Goal: Find specific page/section: Find specific page/section

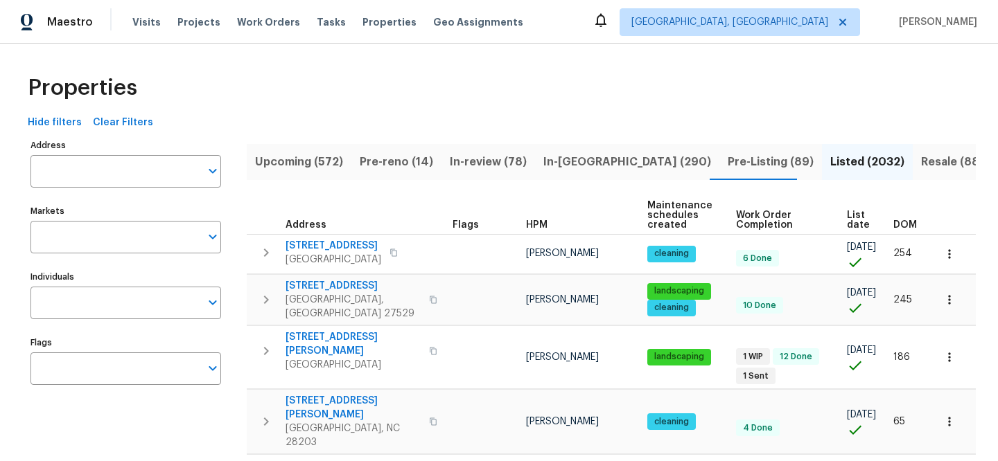
click at [159, 153] on div "Address Address" at bounding box center [125, 162] width 191 height 52
click at [156, 166] on input "Address" at bounding box center [115, 171] width 170 height 33
paste input "[STREET_ADDRESS][PERSON_NAME]"
type input "[STREET_ADDRESS][PERSON_NAME]"
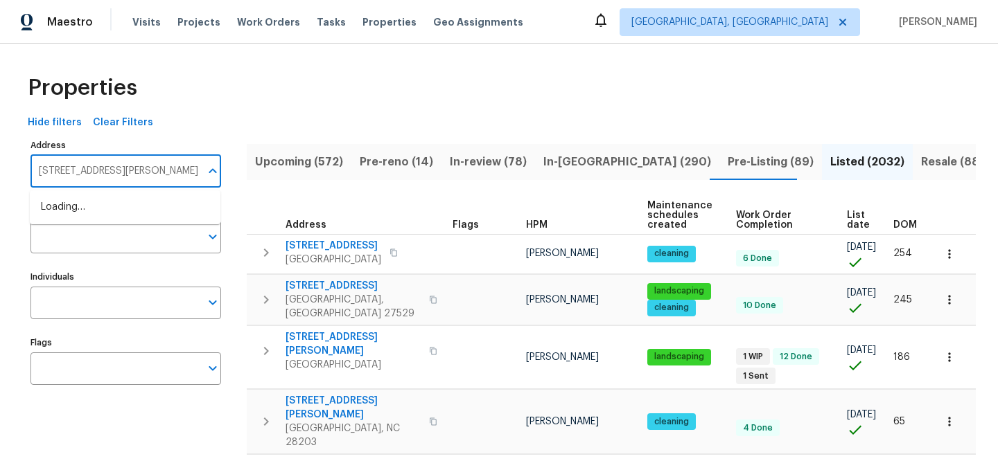
scroll to position [0, 48]
click at [184, 210] on li "[STREET_ADDRESS][PERSON_NAME]" at bounding box center [125, 207] width 191 height 23
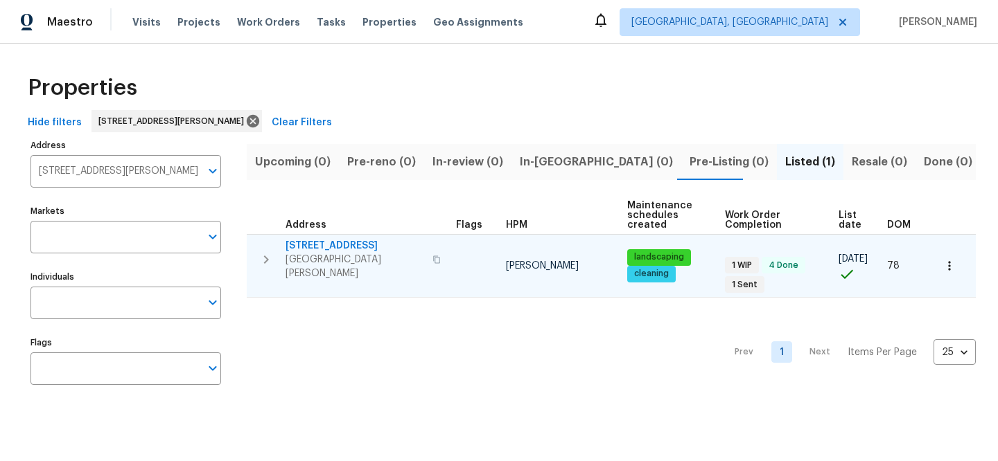
click at [332, 242] on span "[STREET_ADDRESS]" at bounding box center [354, 246] width 139 height 14
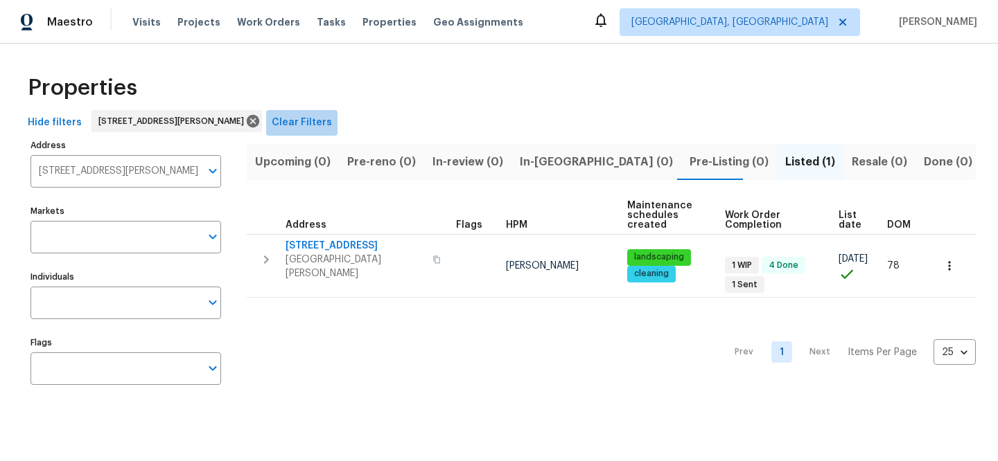
click at [332, 116] on span "Clear Filters" at bounding box center [302, 122] width 60 height 17
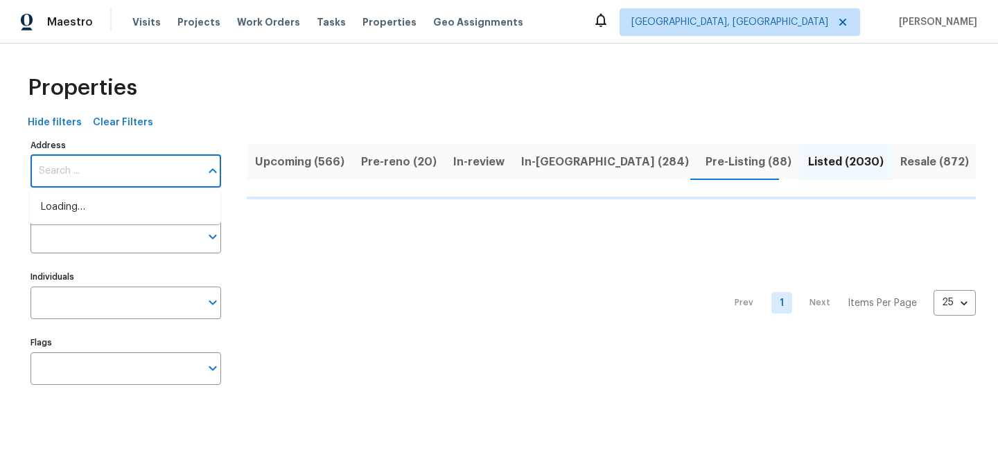
click at [174, 161] on input "Address" at bounding box center [115, 171] width 170 height 33
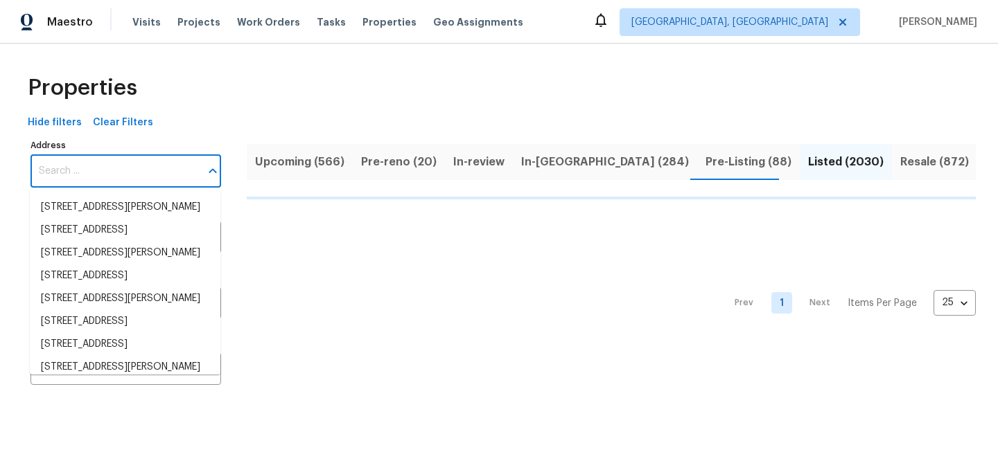
type input "[STREET_ADDRESS]"
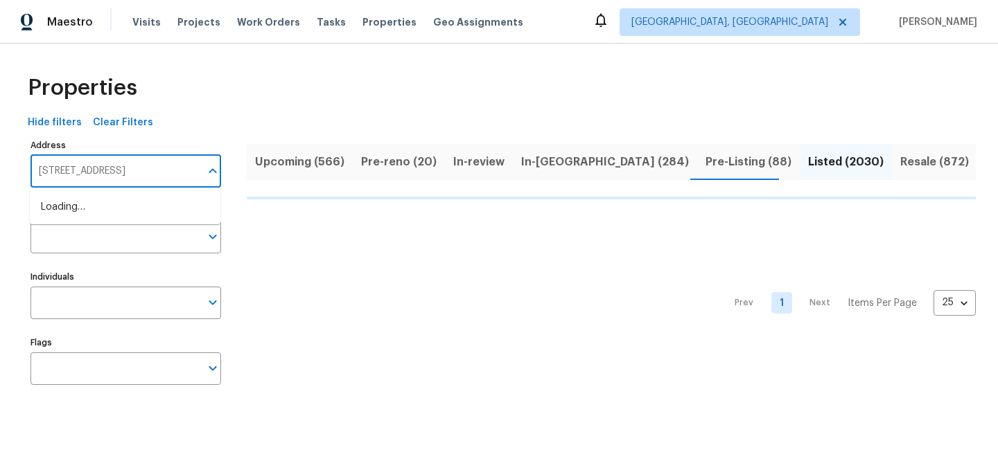
scroll to position [0, 32]
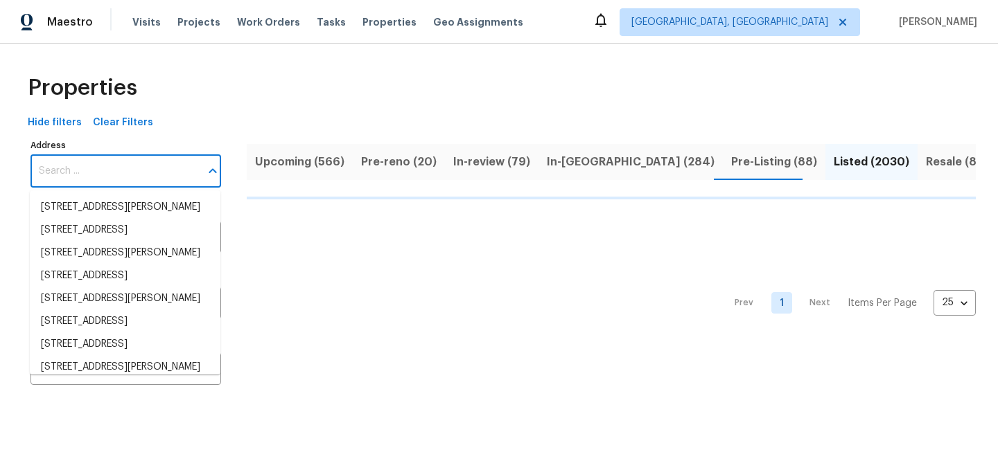
click at [166, 165] on input "Address" at bounding box center [115, 171] width 170 height 33
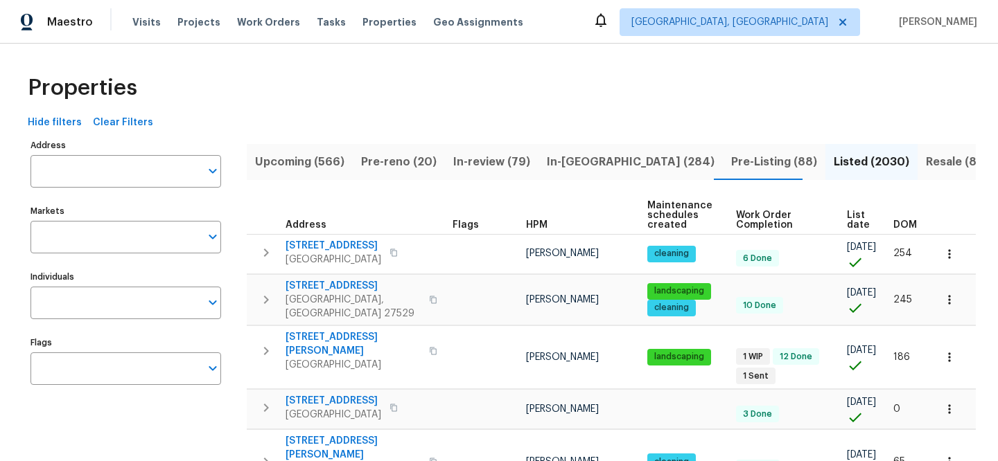
click at [166, 165] on input "Address" at bounding box center [115, 171] width 170 height 33
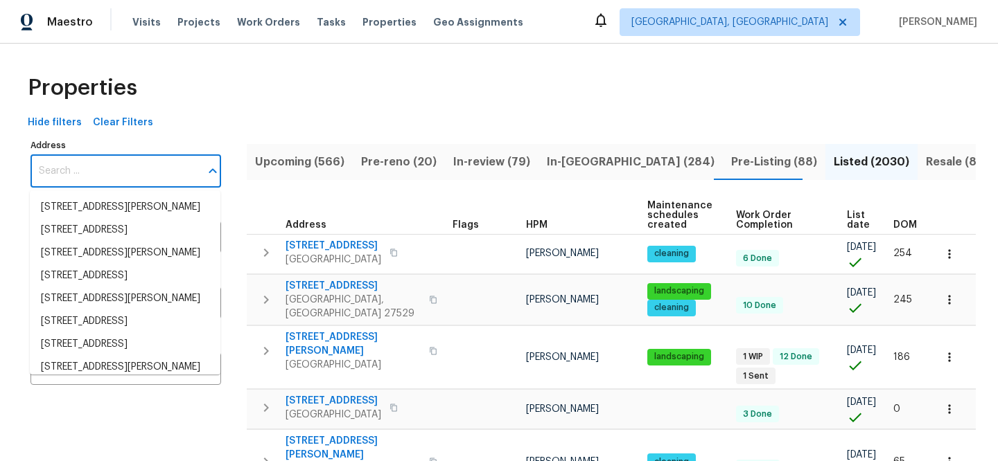
paste input "[STREET_ADDRESS]"
type input "[STREET_ADDRESS]"
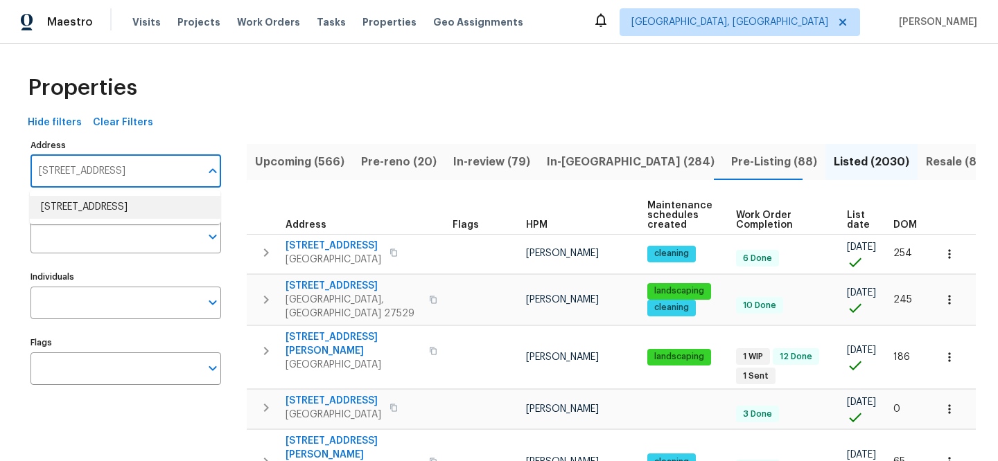
click at [167, 201] on li "[STREET_ADDRESS]" at bounding box center [125, 207] width 191 height 23
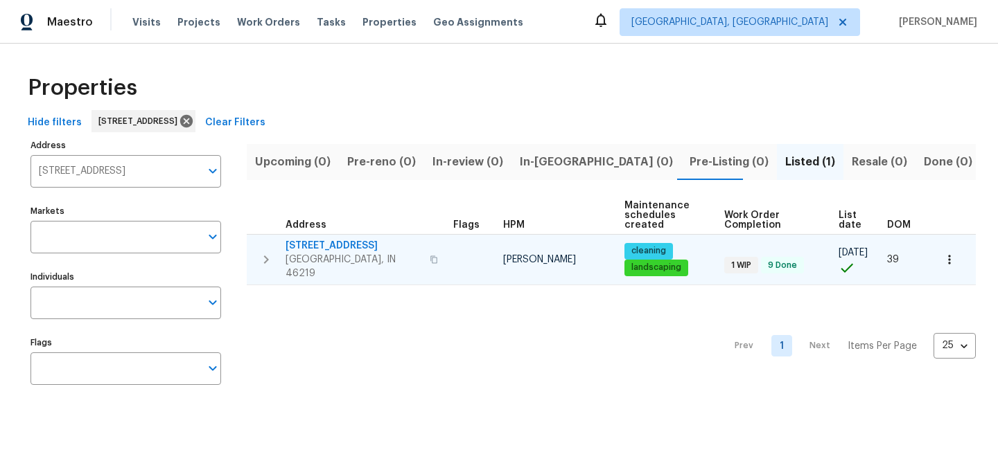
click at [347, 245] on span "[STREET_ADDRESS]" at bounding box center [353, 246] width 136 height 14
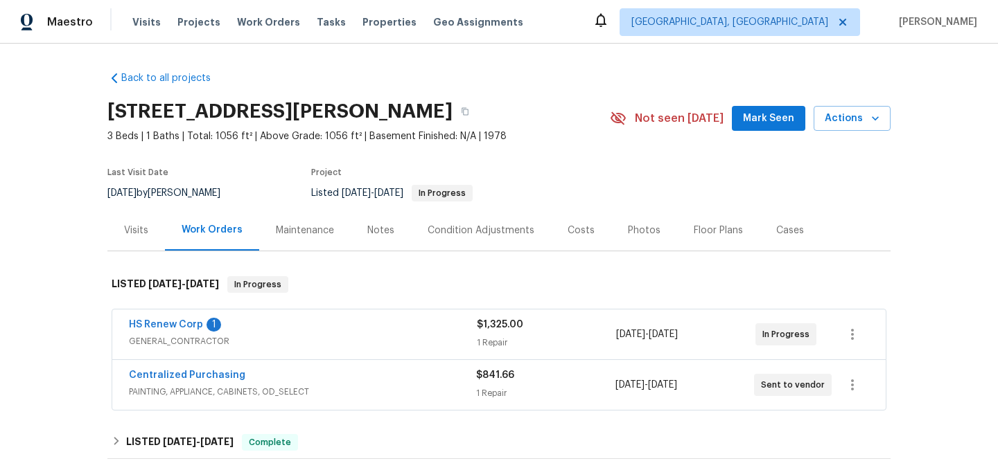
click at [360, 346] on span "GENERAL_CONTRACTOR" at bounding box center [303, 342] width 348 height 14
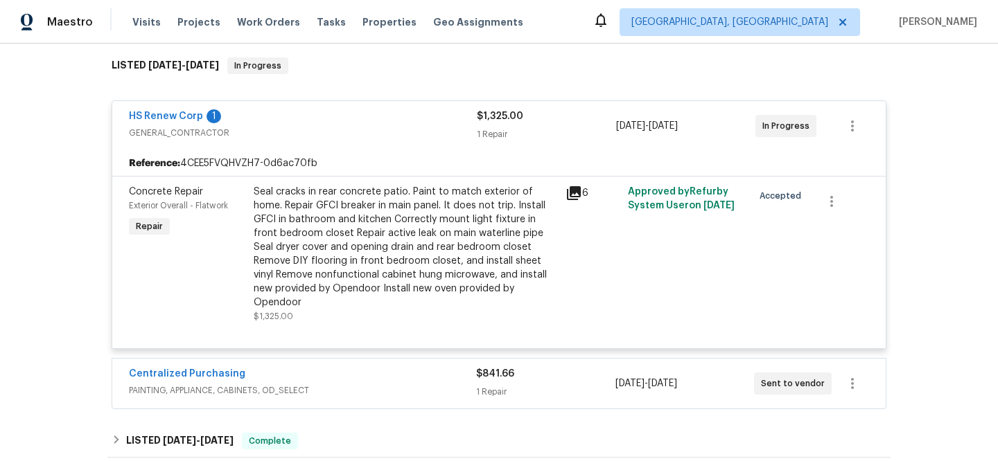
scroll to position [273, 0]
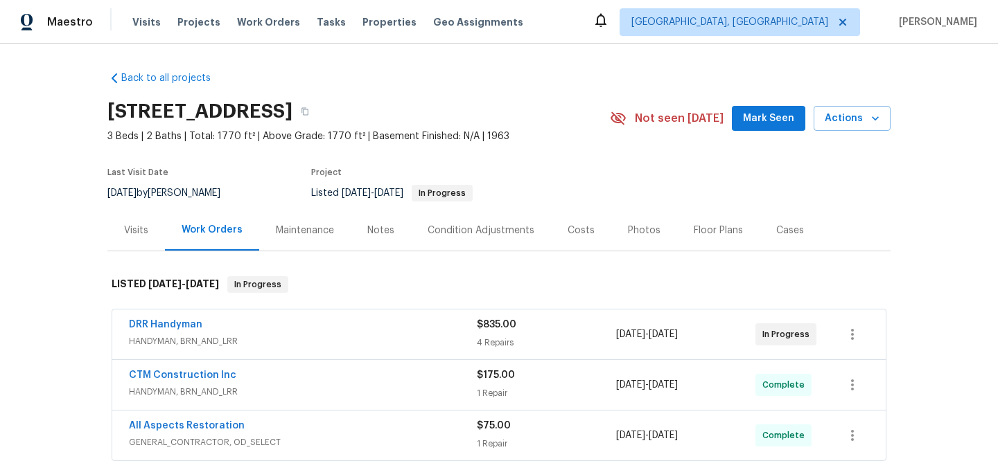
click at [380, 322] on div "DRR Handyman" at bounding box center [303, 326] width 348 height 17
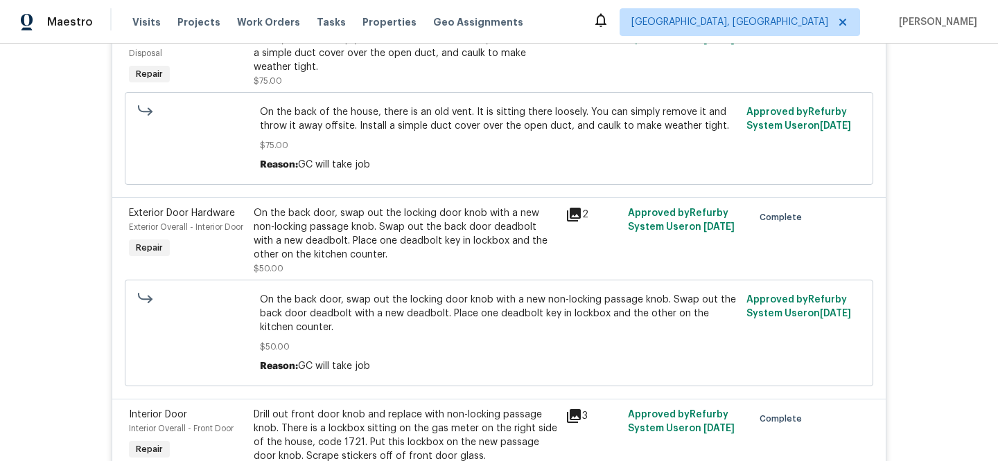
scroll to position [637, 0]
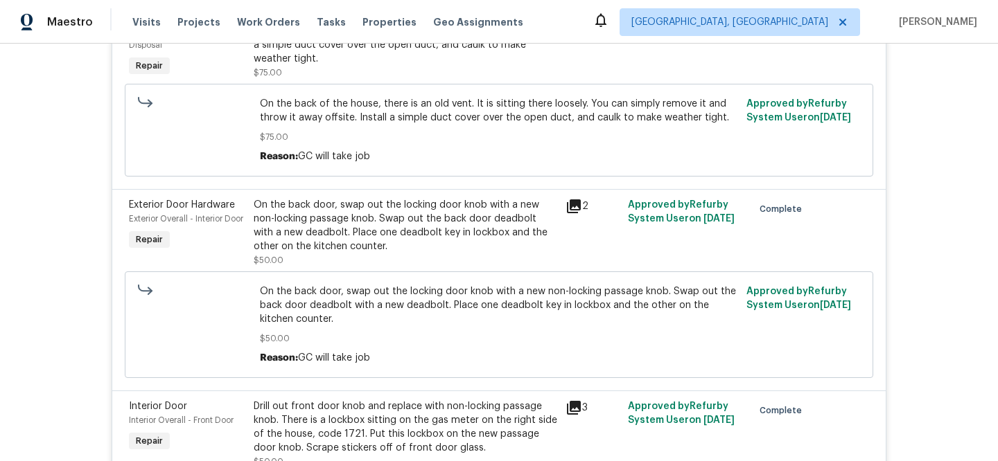
click at [568, 210] on icon at bounding box center [573, 206] width 17 height 17
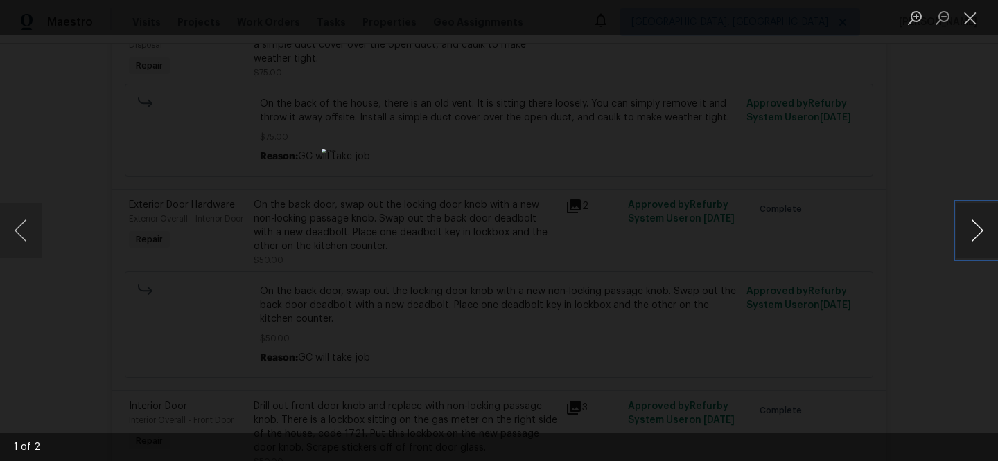
click at [962, 222] on button "Next image" at bounding box center [977, 230] width 42 height 55
click at [196, 288] on div "Lightbox" at bounding box center [499, 230] width 998 height 461
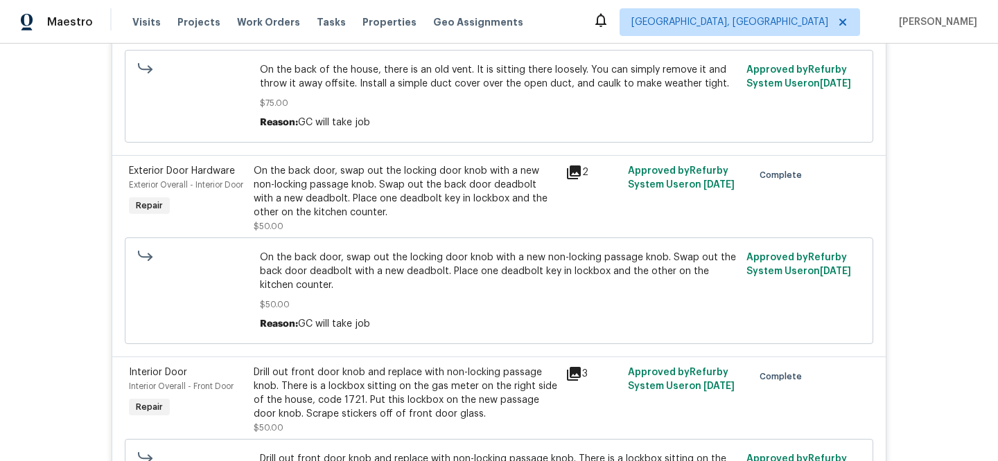
scroll to position [673, 0]
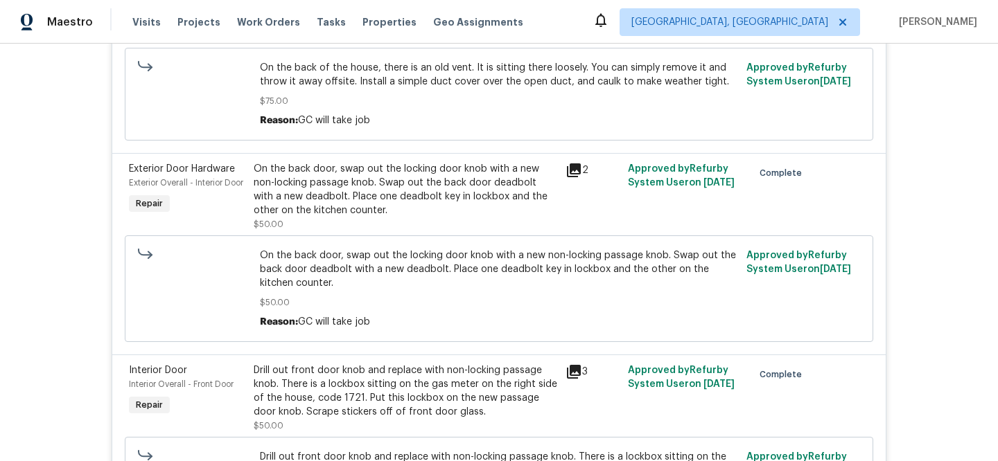
click at [475, 398] on div "Drill out front door knob and replace with non-locking passage knob. There is a…" at bounding box center [405, 391] width 303 height 55
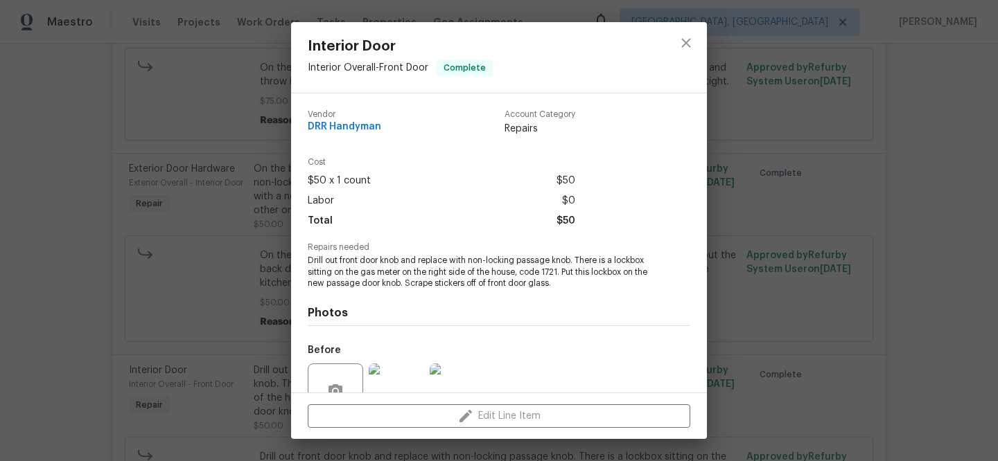
scroll to position [130, 0]
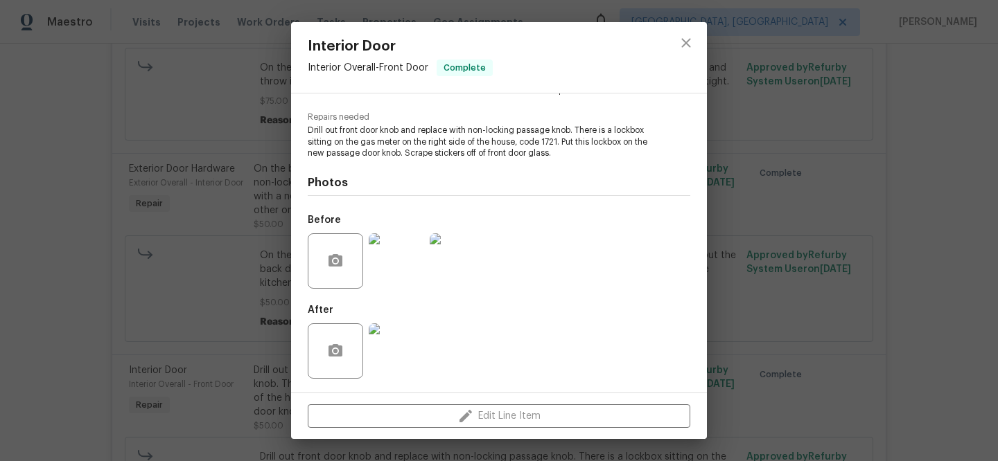
click at [407, 361] on img at bounding box center [396, 351] width 55 height 55
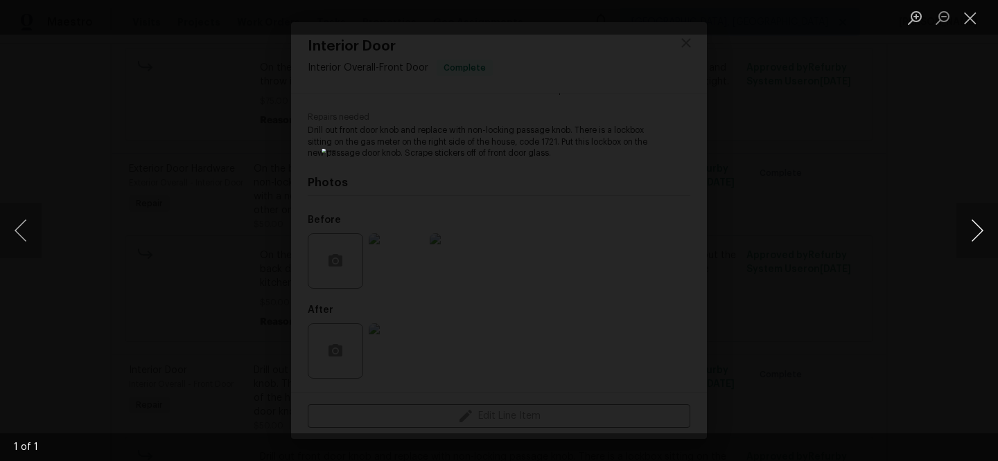
click at [976, 222] on button "Next image" at bounding box center [977, 230] width 42 height 55
click at [976, 21] on button "Close lightbox" at bounding box center [970, 18] width 28 height 24
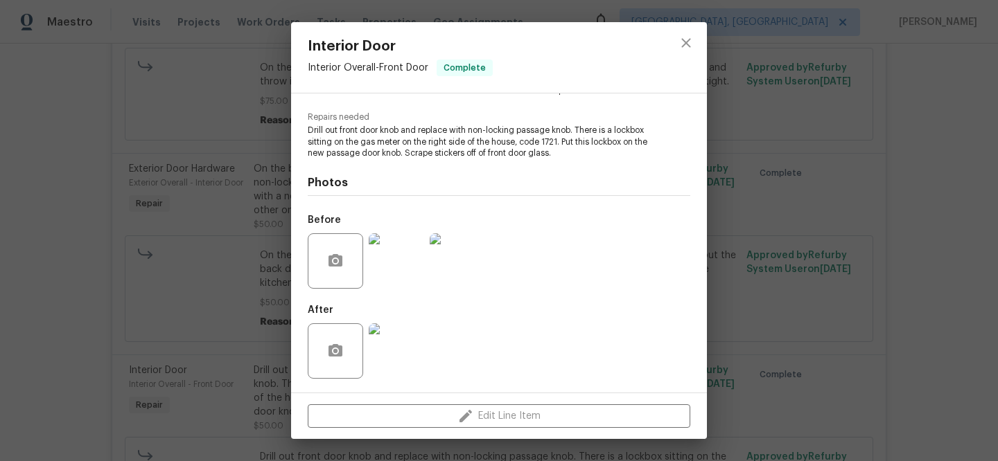
click at [415, 259] on img at bounding box center [396, 261] width 55 height 55
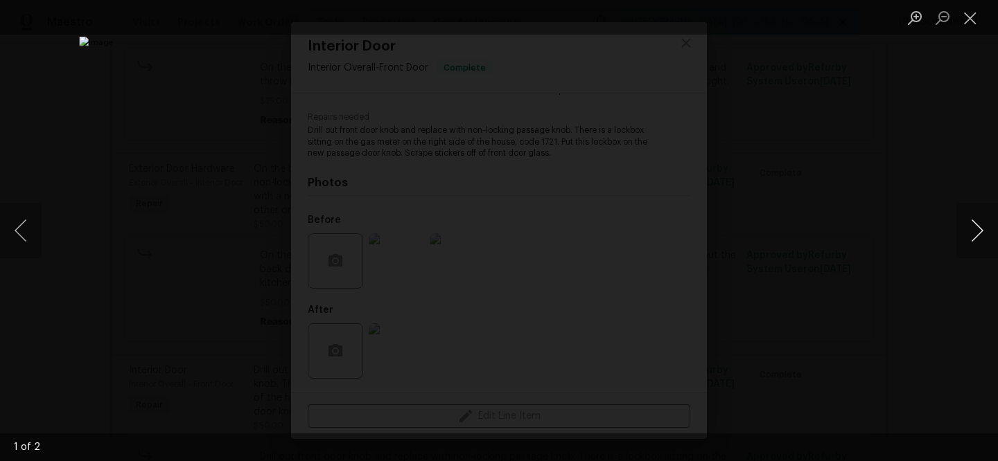
click at [985, 222] on button "Next image" at bounding box center [977, 230] width 42 height 55
click at [157, 295] on div "Lightbox" at bounding box center [499, 230] width 998 height 461
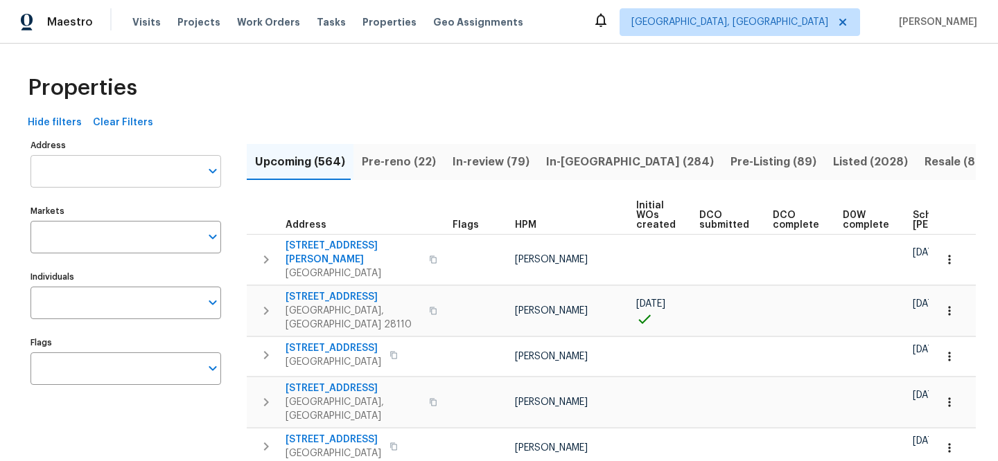
click at [161, 172] on input "Address" at bounding box center [115, 171] width 170 height 33
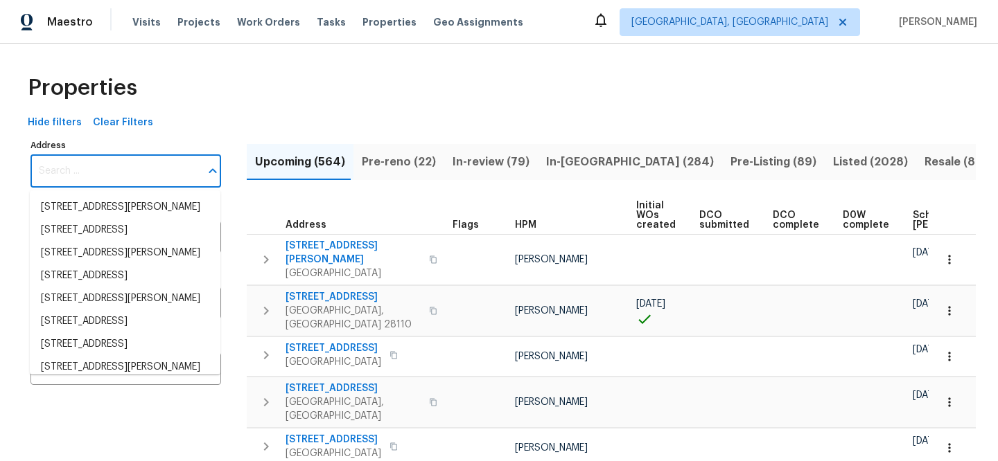
paste input "[STREET_ADDRESS]"
type input "[STREET_ADDRESS]"
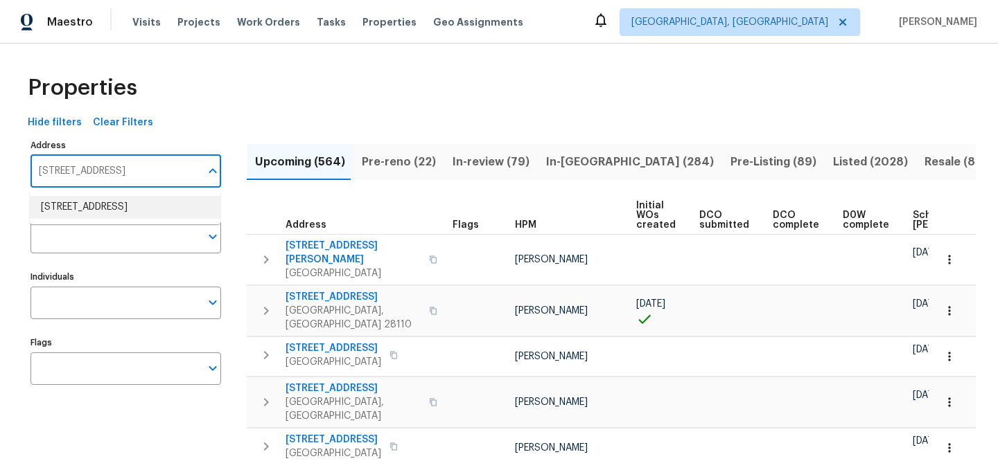
click at [166, 202] on li "4124 Scales St Austin TX 78723" at bounding box center [125, 207] width 191 height 23
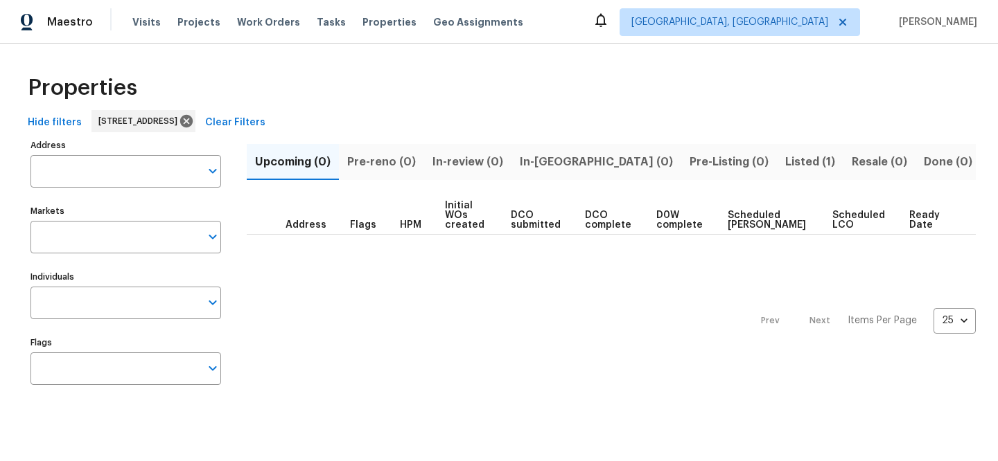
type input "4124 Scales St Austin TX 78723"
click at [785, 159] on span "Listed (1)" at bounding box center [810, 161] width 50 height 19
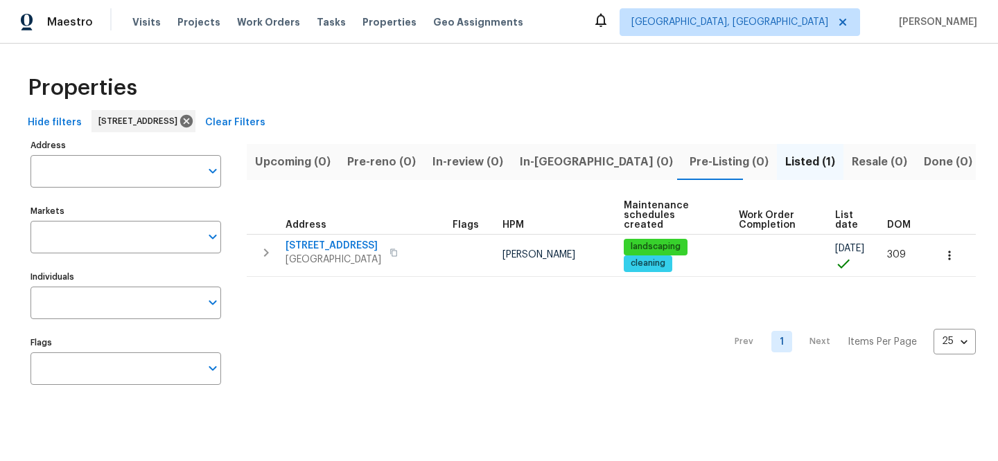
type input "4124 Scales St Austin TX 78723"
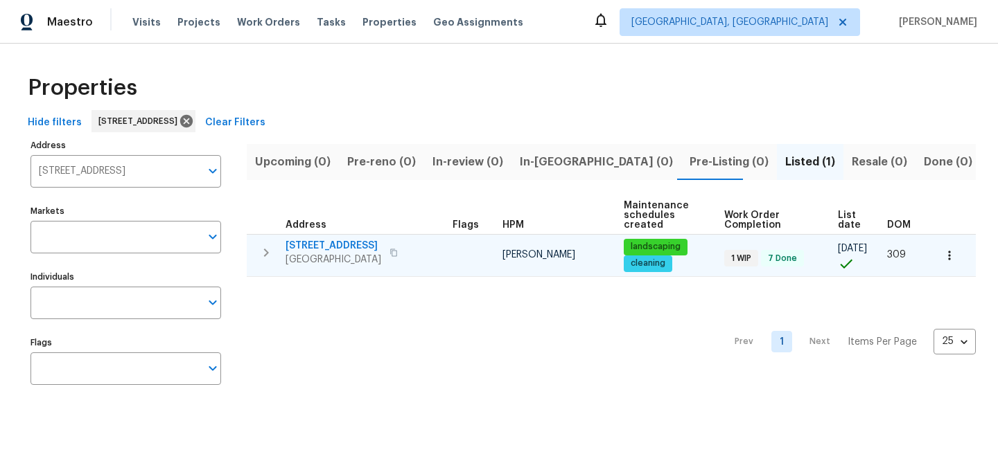
click at [320, 240] on span "4124 Scales St" at bounding box center [333, 246] width 96 height 14
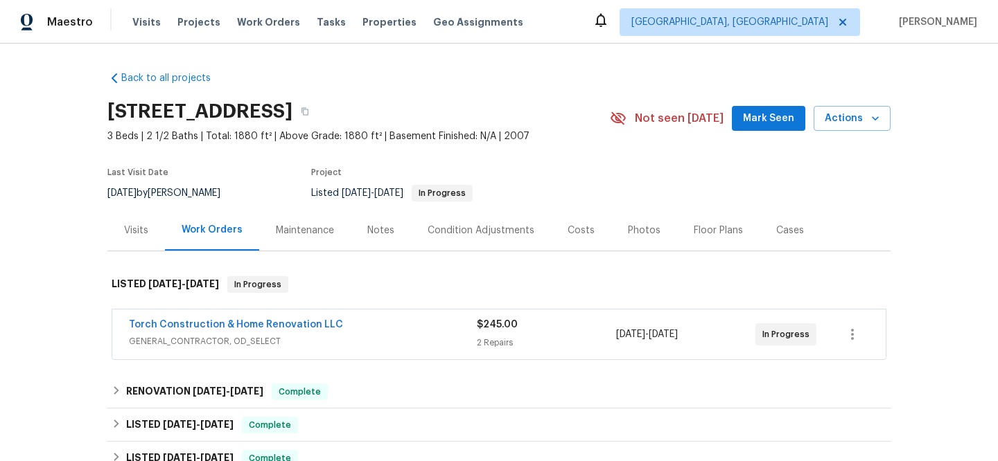
click at [270, 341] on span "GENERAL_CONTRACTOR, OD_SELECT" at bounding box center [303, 342] width 348 height 14
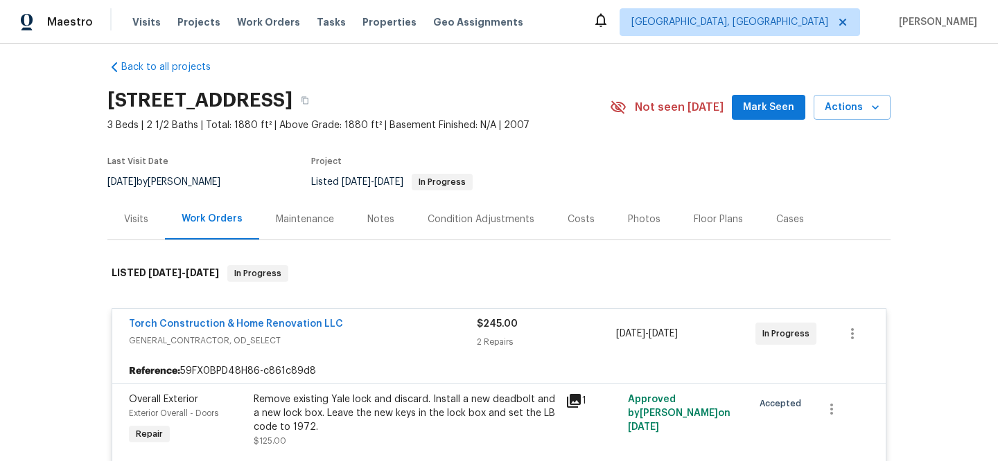
scroll to position [30, 0]
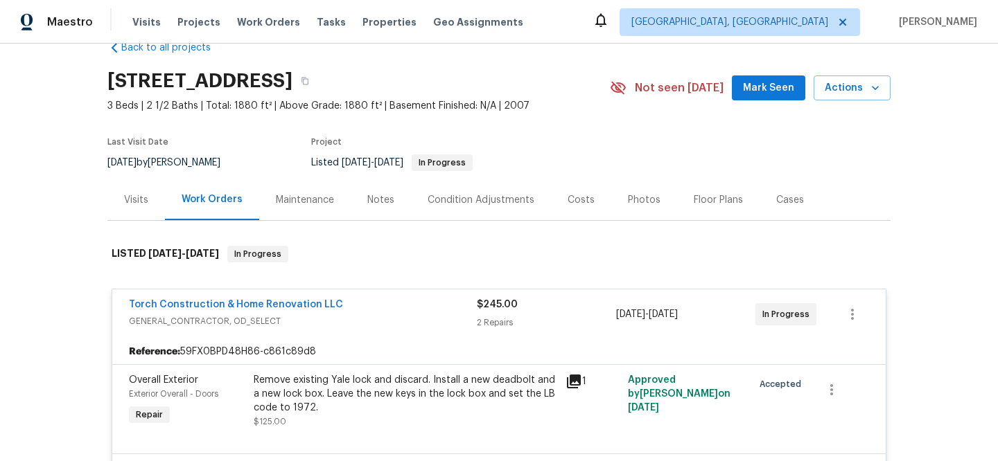
click at [571, 380] on icon at bounding box center [574, 382] width 14 height 14
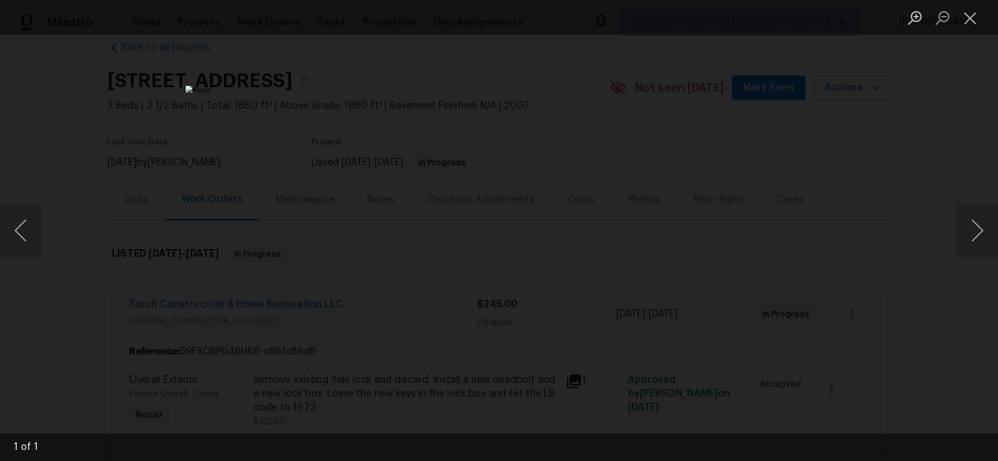
click at [822, 150] on div "Lightbox" at bounding box center [499, 230] width 998 height 461
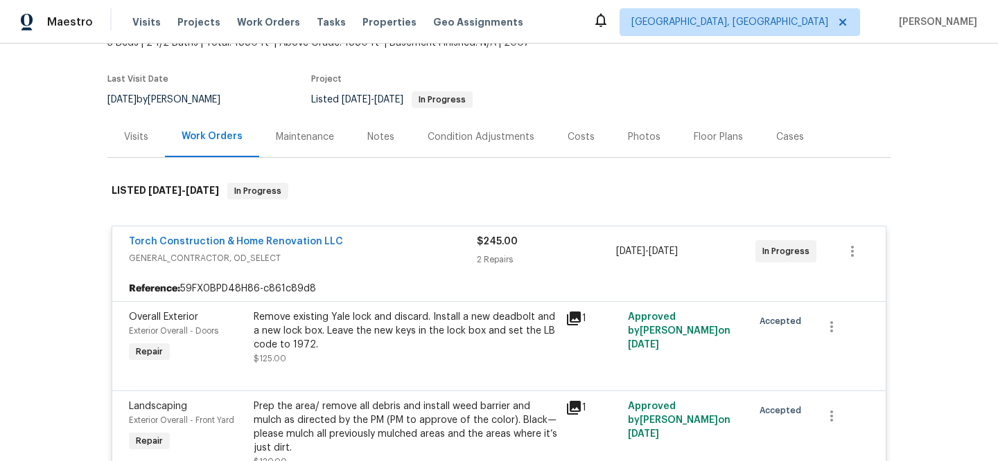
scroll to position [162, 0]
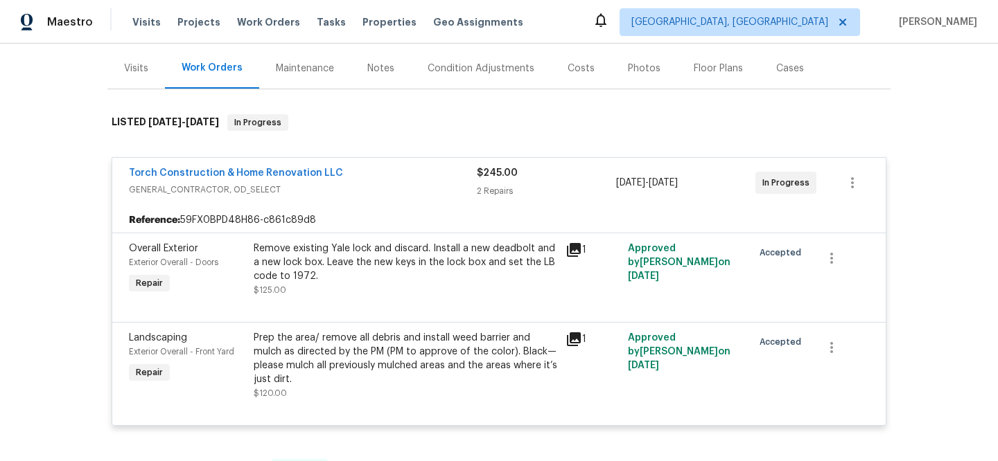
click at [462, 259] on div "Remove existing Yale lock and discard. Install a new deadbolt and a new lock bo…" at bounding box center [405, 263] width 303 height 42
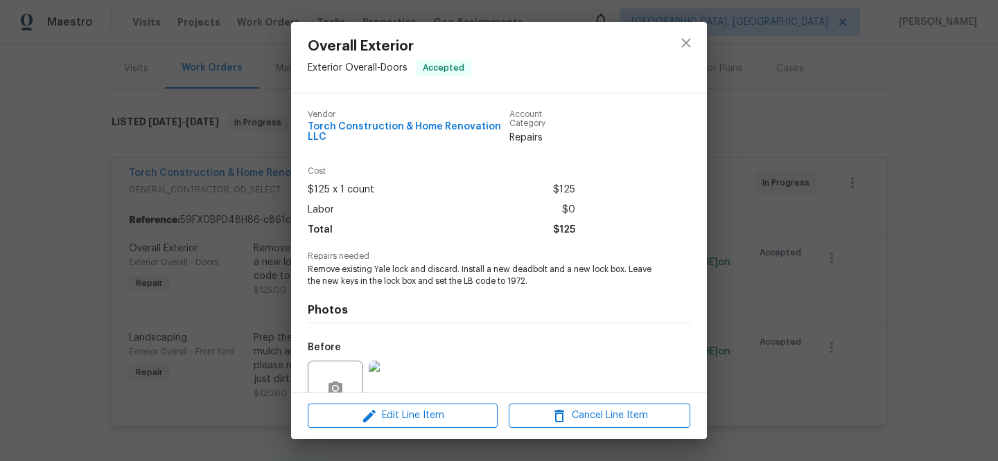
scroll to position [127, 0]
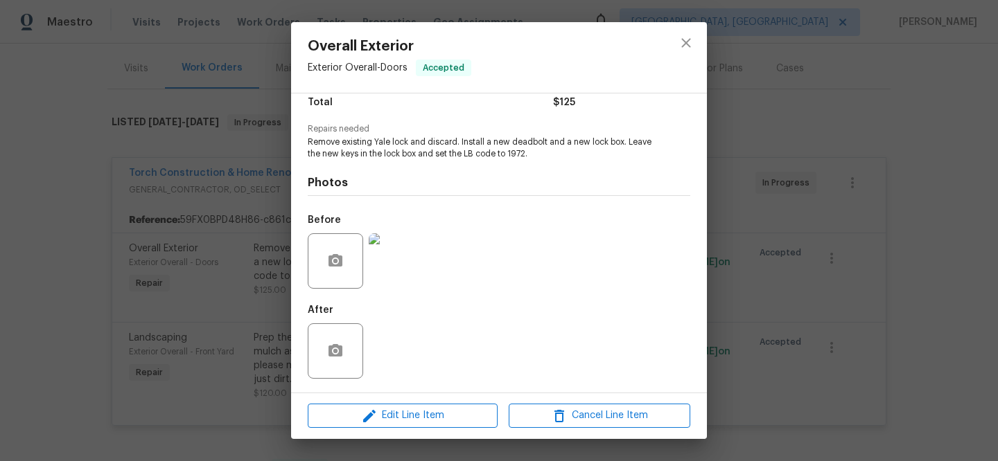
click at [963, 119] on div "Overall Exterior Exterior Overall - Doors Accepted Vendor Torch Construction & …" at bounding box center [499, 230] width 998 height 461
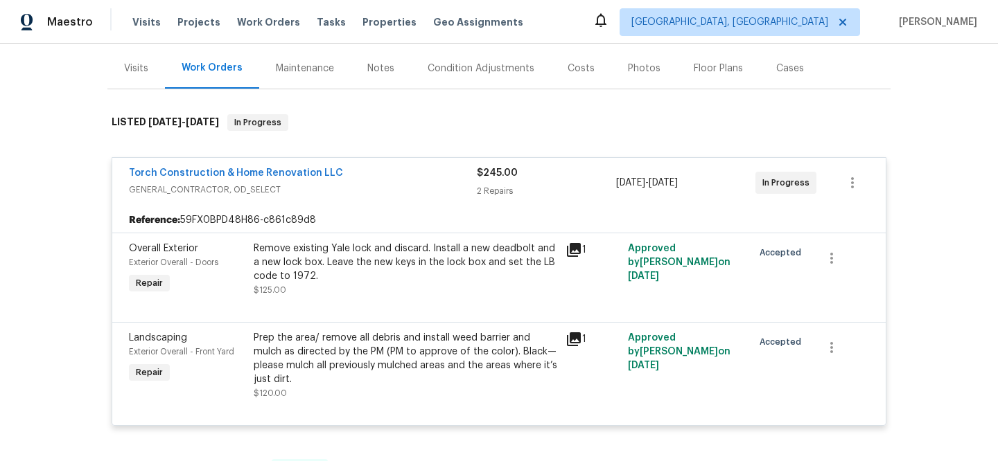
click at [574, 247] on icon at bounding box center [574, 250] width 14 height 14
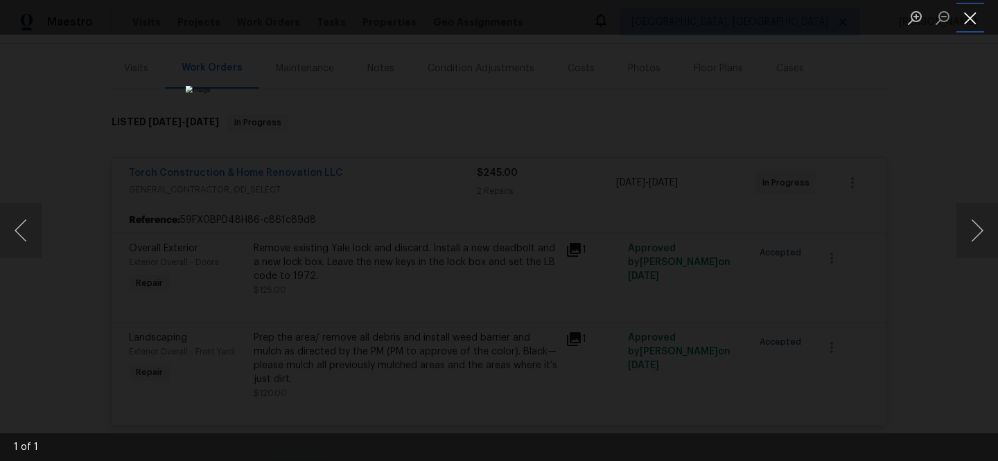
click at [962, 23] on button "Close lightbox" at bounding box center [970, 18] width 28 height 24
